Goal: Transaction & Acquisition: Register for event/course

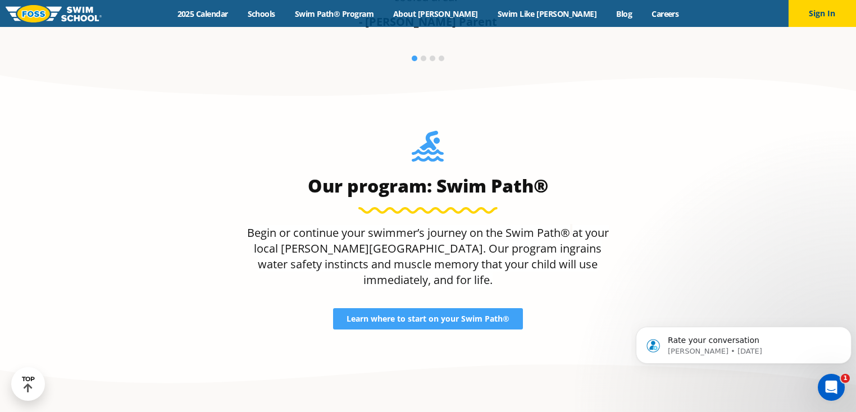
scroll to position [705, 0]
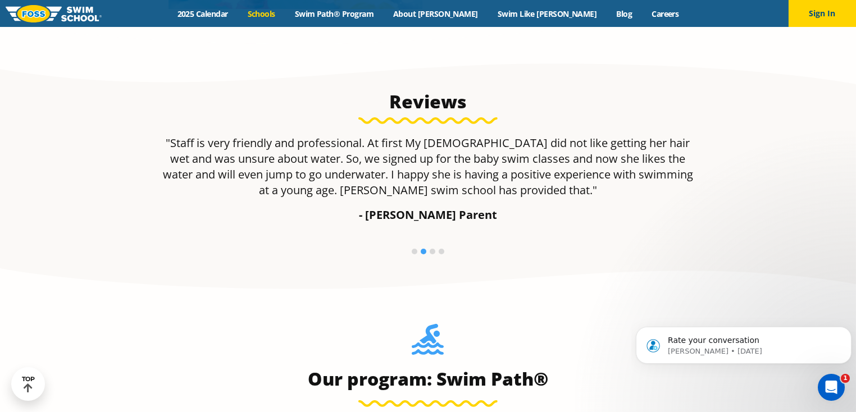
click at [285, 12] on link "Schools" at bounding box center [261, 13] width 47 height 11
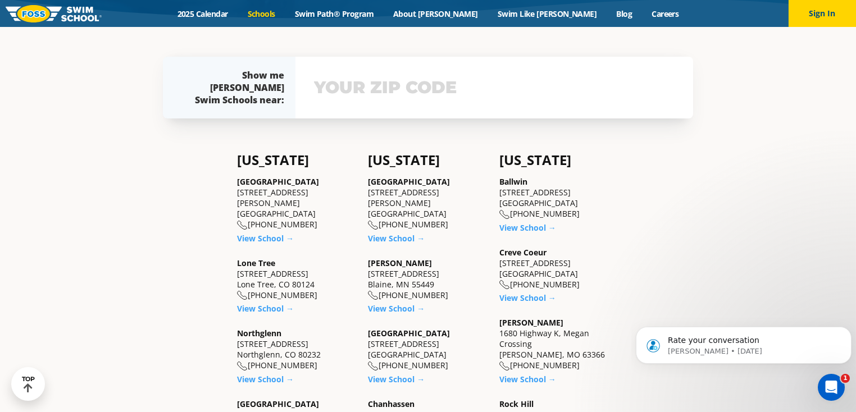
scroll to position [373, 0]
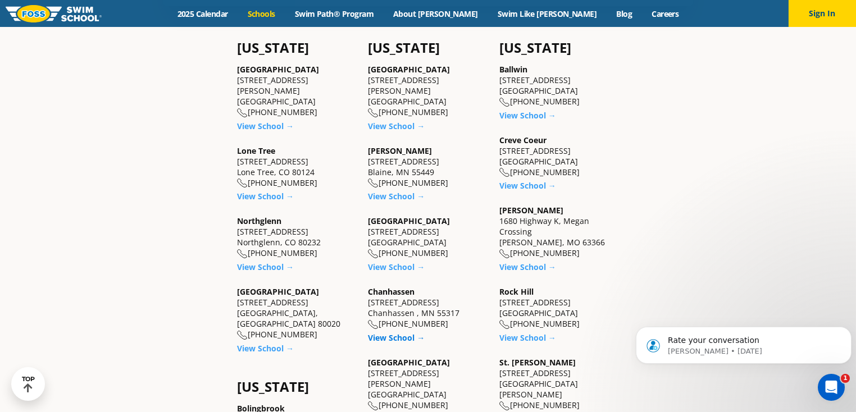
click at [401, 343] on link "View School →" at bounding box center [396, 337] width 57 height 11
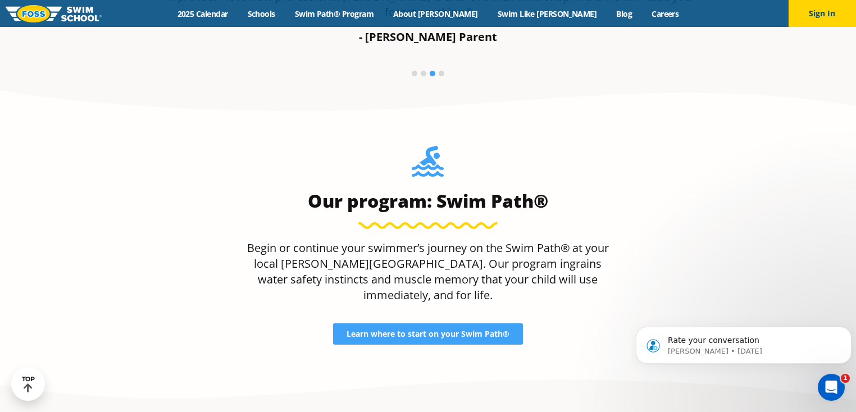
scroll to position [714, 0]
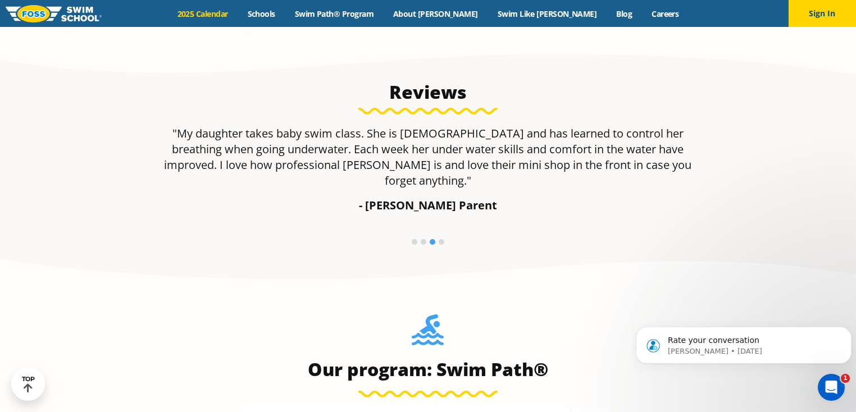
click at [238, 12] on link "2025 Calendar" at bounding box center [202, 13] width 70 height 11
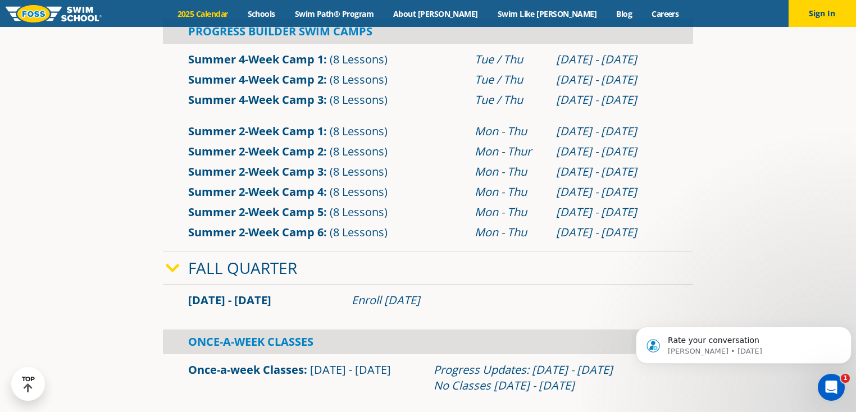
scroll to position [618, 0]
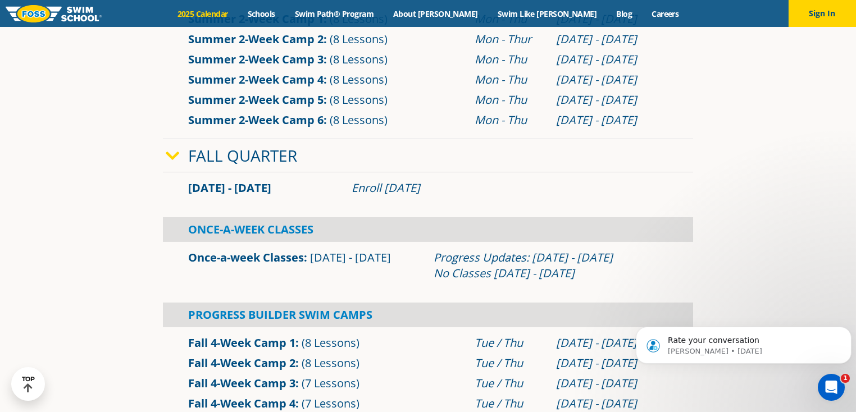
click at [216, 253] on link "Once-a-week Classes" at bounding box center [246, 257] width 116 height 15
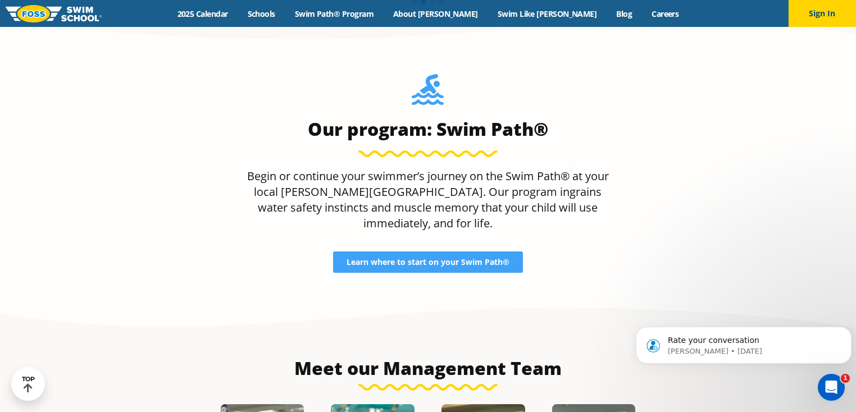
scroll to position [730, 0]
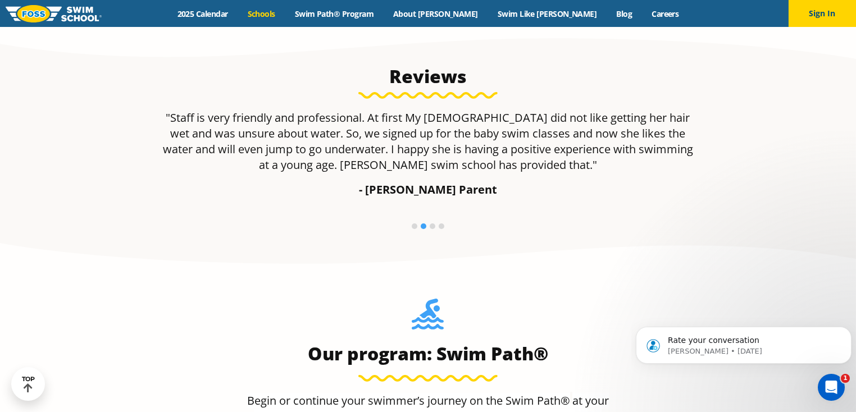
click at [285, 13] on link "Schools" at bounding box center [261, 13] width 47 height 11
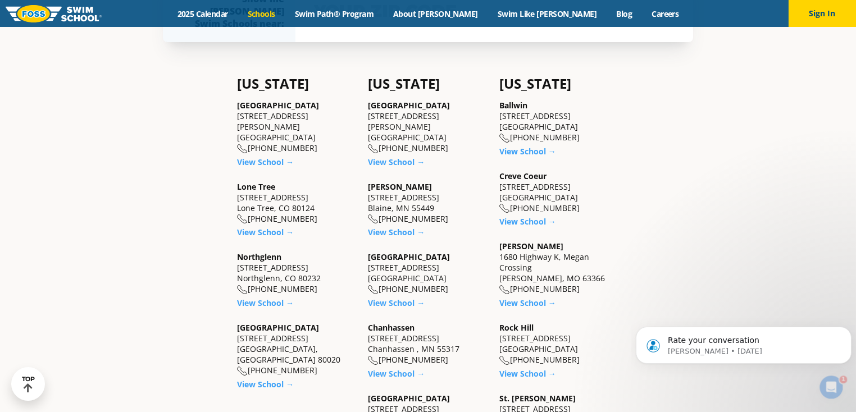
scroll to position [562, 0]
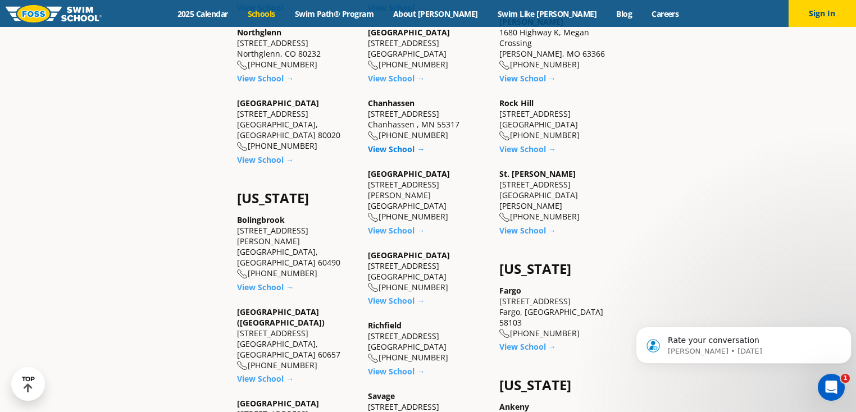
click at [397, 151] on link "View School →" at bounding box center [396, 149] width 57 height 11
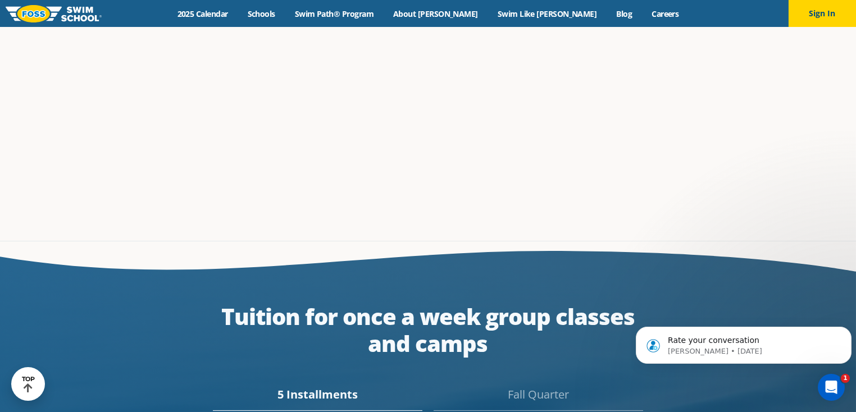
scroll to position [1965, 0]
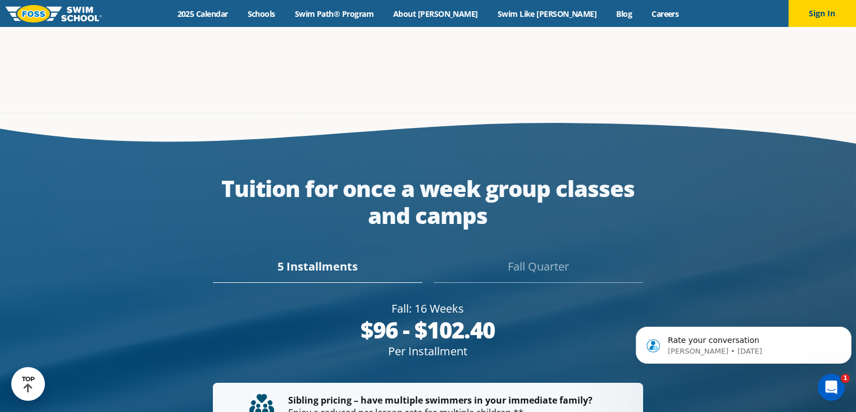
click at [545, 258] on div "Fall Quarter" at bounding box center [538, 270] width 209 height 25
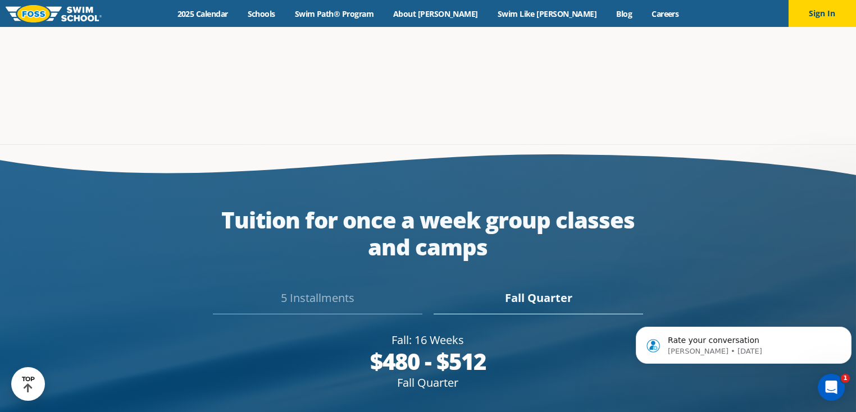
scroll to position [2149, 0]
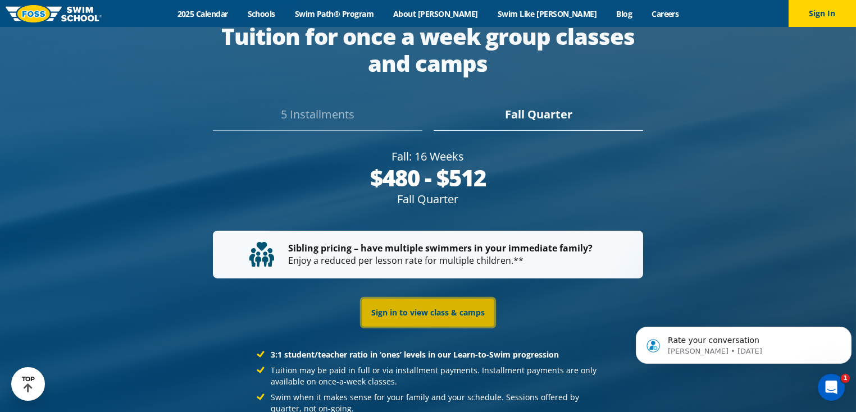
click at [417, 299] on link "Sign in to view class & camps" at bounding box center [428, 313] width 133 height 28
